Goal: Information Seeking & Learning: Find specific fact

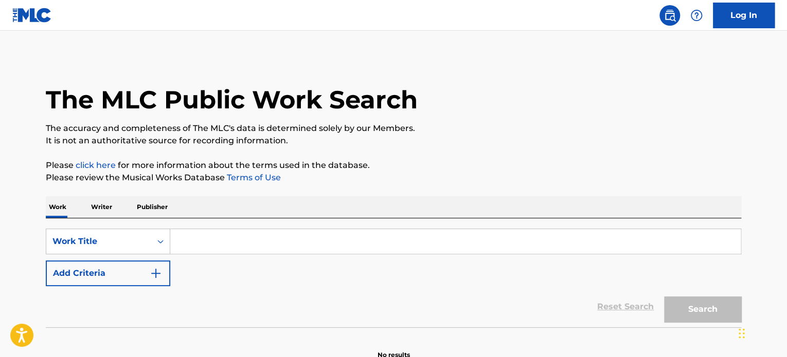
click at [376, 246] on input "Search Form" at bounding box center [455, 241] width 570 height 25
paste input "[PERSON_NAME]"
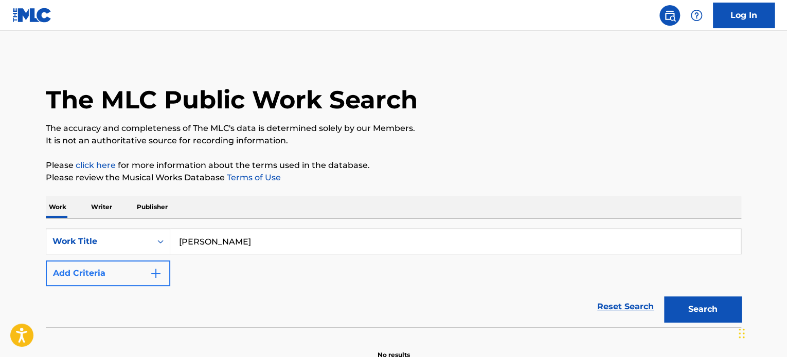
type input "[PERSON_NAME]"
click at [133, 273] on button "Add Criteria" at bounding box center [108, 274] width 124 height 26
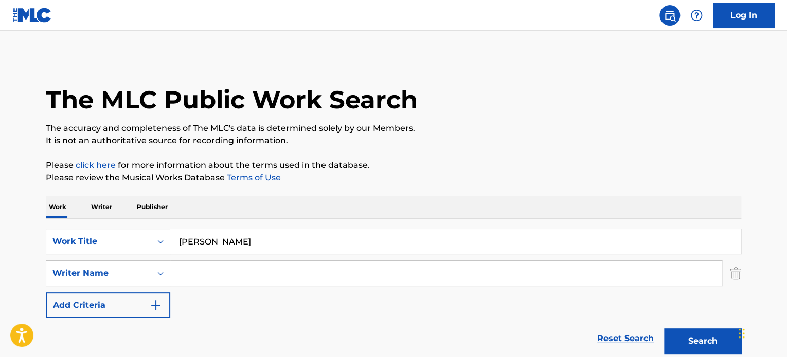
click at [221, 259] on div "SearchWithCriteria6e7c709a-3803-45aa-926c-e2f8304135b7 Work Title [PERSON_NAME]…" at bounding box center [393, 273] width 695 height 89
click at [223, 268] on input "Search Form" at bounding box center [445, 273] width 551 height 25
click at [478, 267] on input "Search Form" at bounding box center [445, 273] width 551 height 25
paste input "D'Clario"
type input "D'Clario"
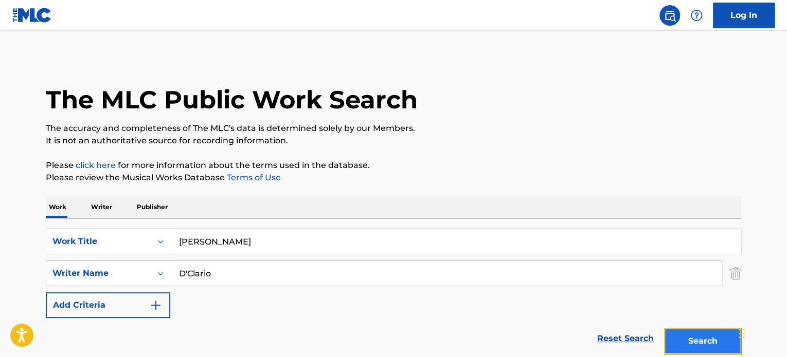
click at [701, 333] on button "Search" at bounding box center [702, 342] width 77 height 26
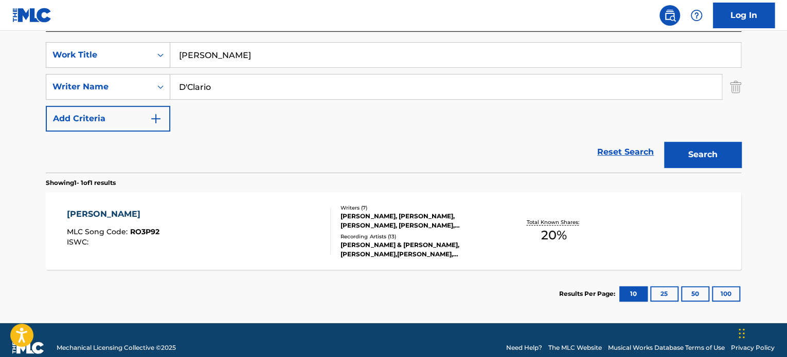
scroll to position [150, 0]
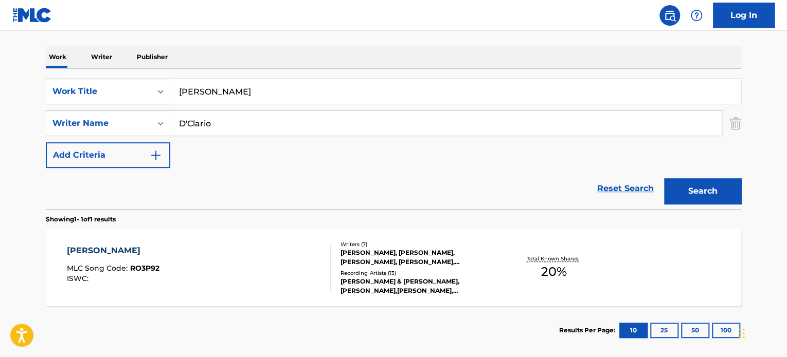
click at [267, 290] on div "[PERSON_NAME] MLC Song Code : RO3P92 ISWC :" at bounding box center [199, 268] width 264 height 46
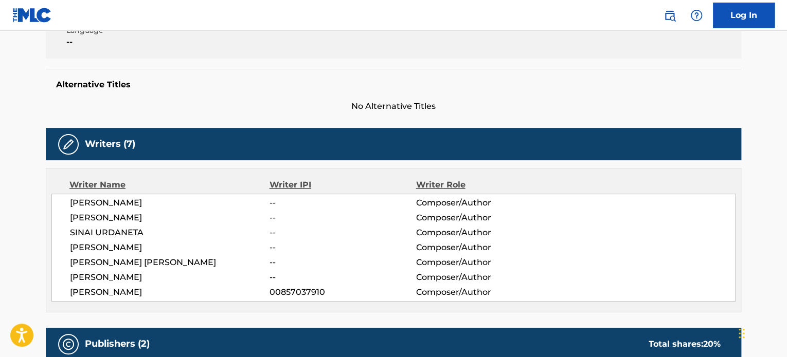
scroll to position [309, 0]
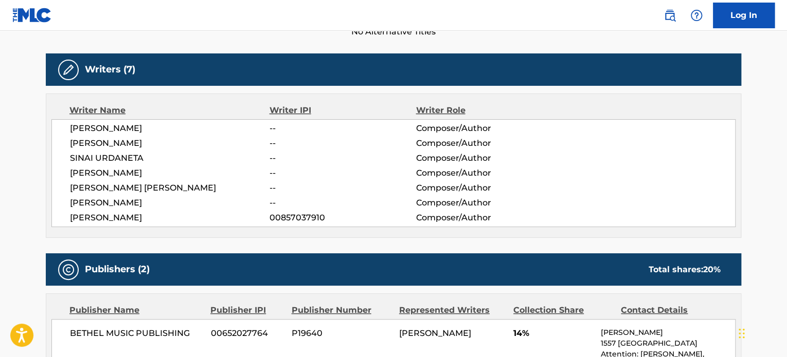
click at [95, 129] on span "[PERSON_NAME]" at bounding box center [170, 128] width 200 height 12
click at [96, 162] on span "SINAI URDANETA" at bounding box center [170, 158] width 200 height 12
click at [95, 180] on div "[PERSON_NAME] -- Composer/Author [PERSON_NAME] -- Composer/Author [PERSON_NAME]…" at bounding box center [393, 173] width 684 height 108
click at [95, 184] on span "[PERSON_NAME] [PERSON_NAME]" at bounding box center [170, 188] width 200 height 12
click at [93, 143] on span "[PERSON_NAME]" at bounding box center [170, 143] width 200 height 12
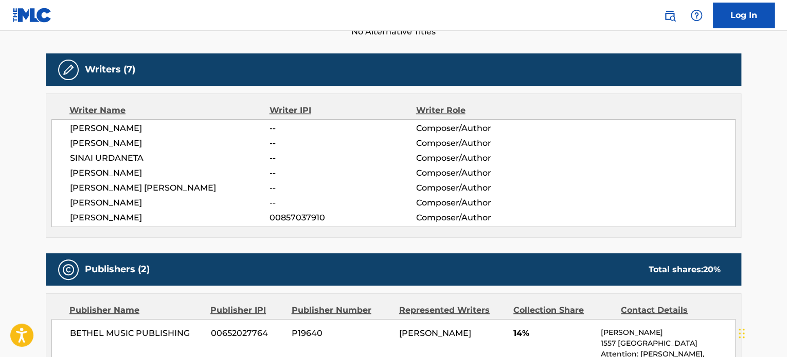
click at [95, 173] on span "[PERSON_NAME]" at bounding box center [170, 173] width 200 height 12
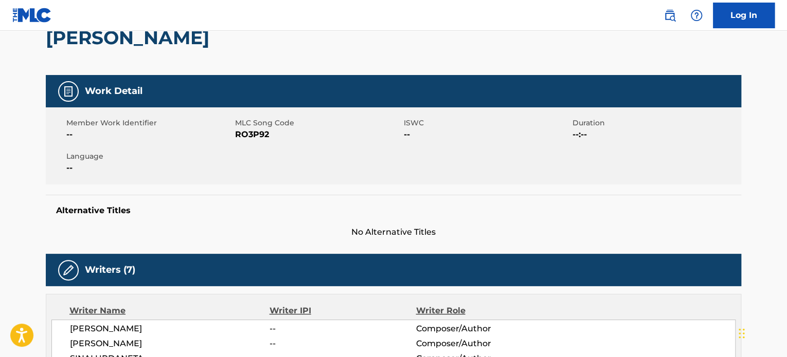
scroll to position [0, 0]
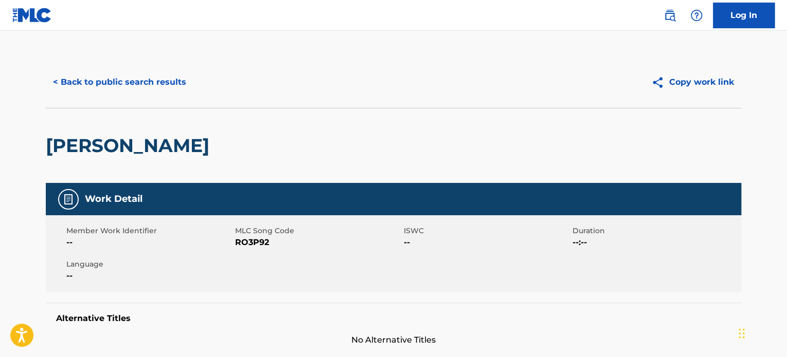
click at [269, 240] on span "RO3P92" at bounding box center [318, 243] width 166 height 12
click at [260, 242] on span "RO3P92" at bounding box center [318, 243] width 166 height 12
copy span "RO3P92"
click at [100, 77] on button "< Back to public search results" at bounding box center [120, 82] width 148 height 26
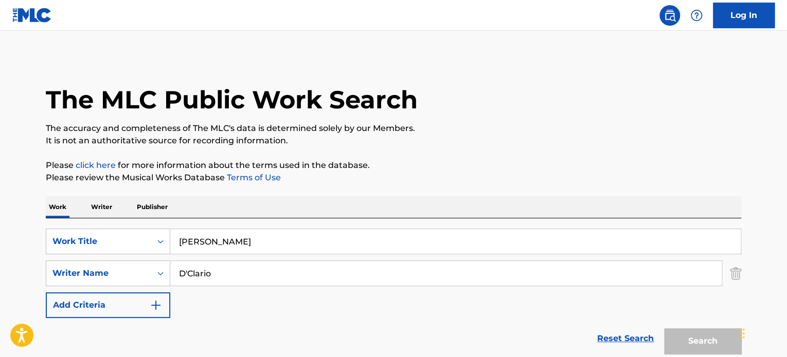
scroll to position [143, 0]
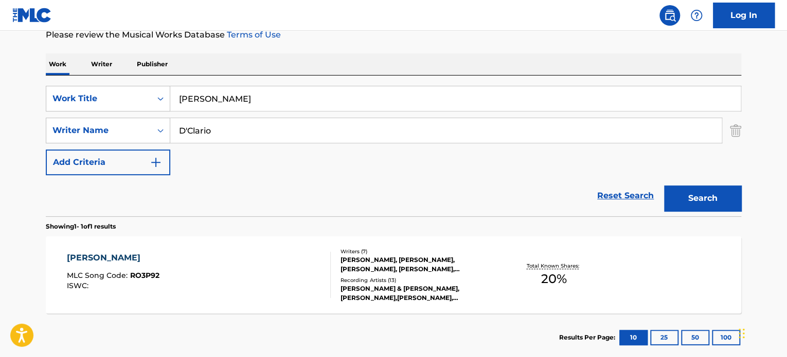
click at [290, 104] on input "[PERSON_NAME]" at bounding box center [455, 98] width 570 height 25
paste input "[PERSON_NAME] into Gardens"
type input "[PERSON_NAME] into Gardens"
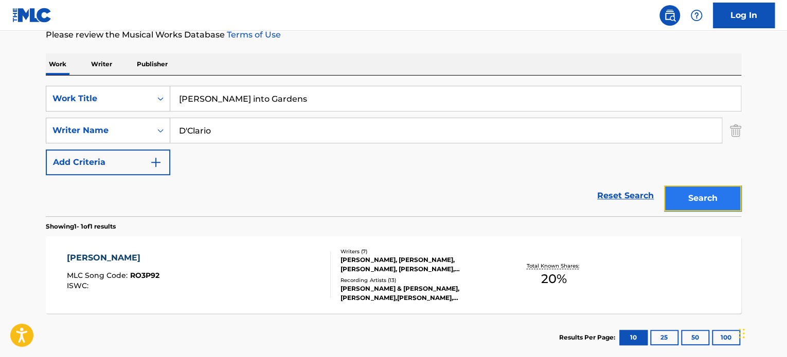
click at [725, 195] on button "Search" at bounding box center [702, 199] width 77 height 26
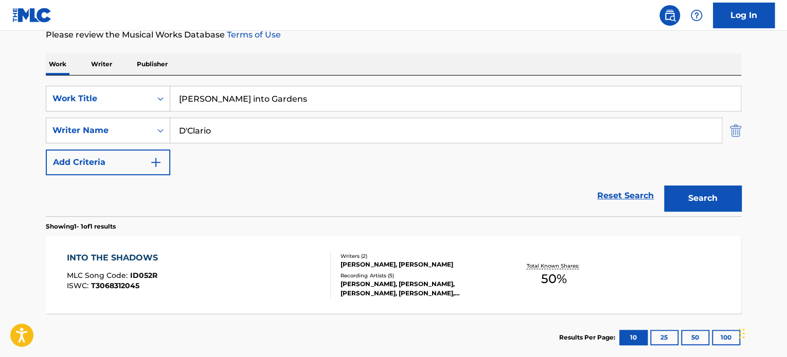
click at [738, 134] on img "Search Form" at bounding box center [735, 131] width 11 height 26
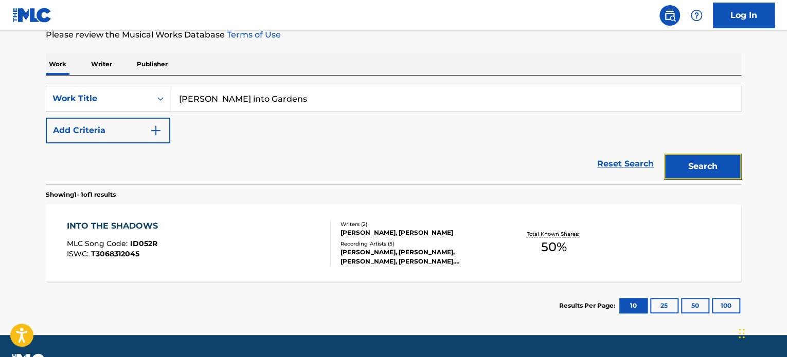
click at [709, 171] on button "Search" at bounding box center [702, 167] width 77 height 26
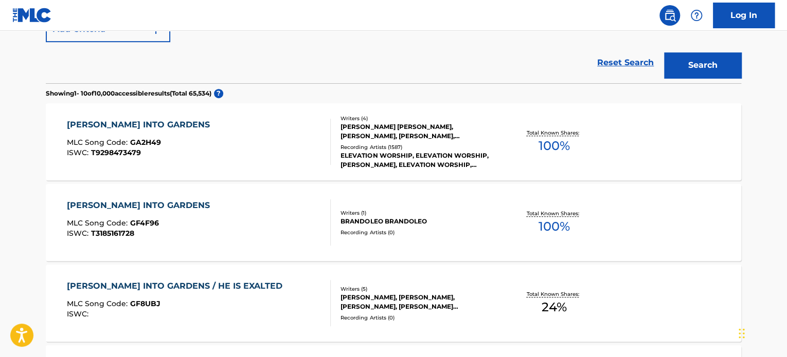
scroll to position [246, 0]
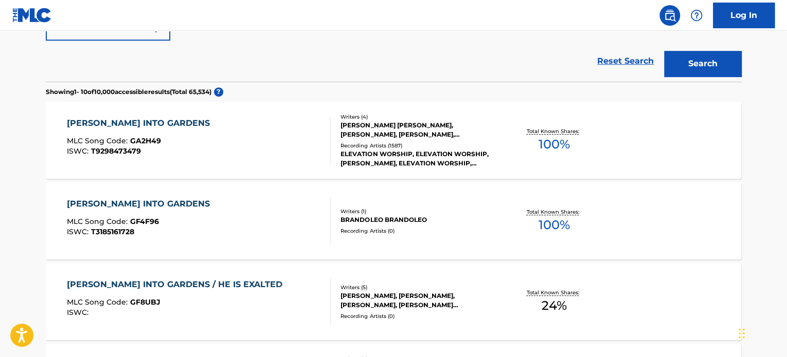
click at [254, 149] on div "[PERSON_NAME] INTO GARDENS MLC Song Code : GA2H49 ISWC : T9298473479" at bounding box center [199, 140] width 264 height 46
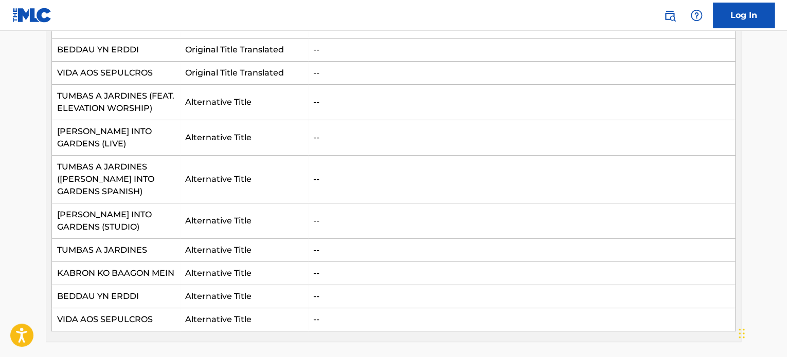
scroll to position [360, 0]
